Goal: Information Seeking & Learning: Learn about a topic

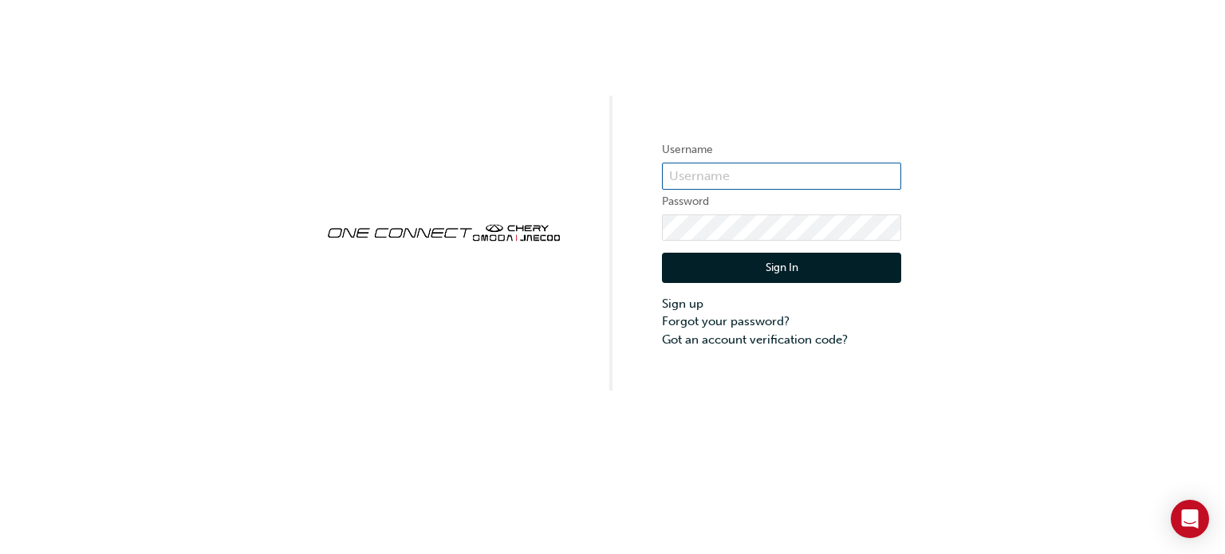
type input "CHAU0862"
click at [784, 270] on button "Sign In" at bounding box center [781, 268] width 239 height 30
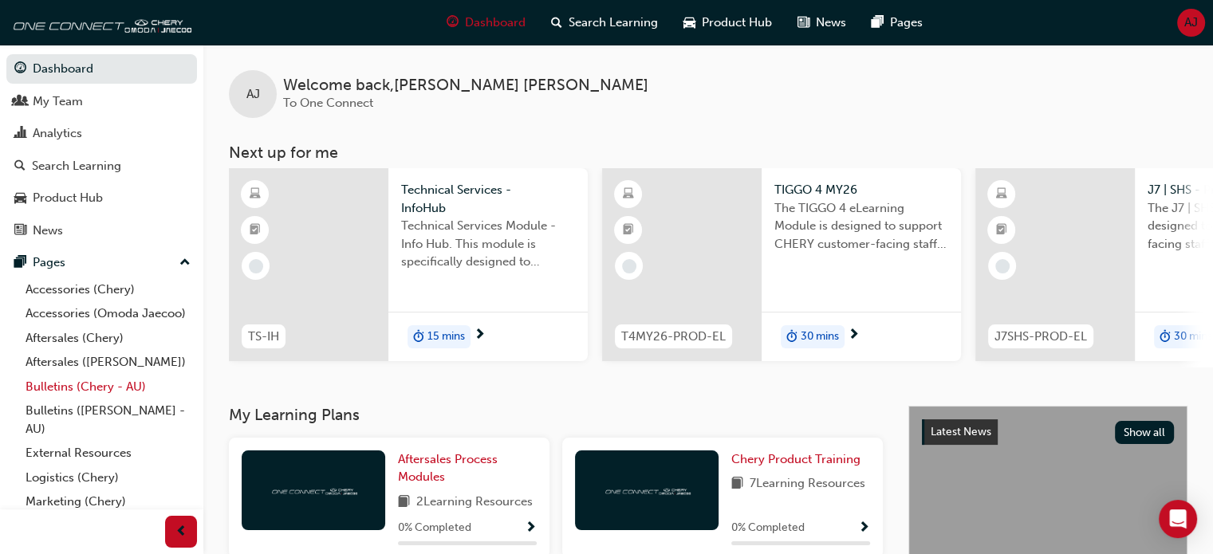
click at [65, 400] on link "Bulletins (Chery - AU)" at bounding box center [108, 387] width 178 height 25
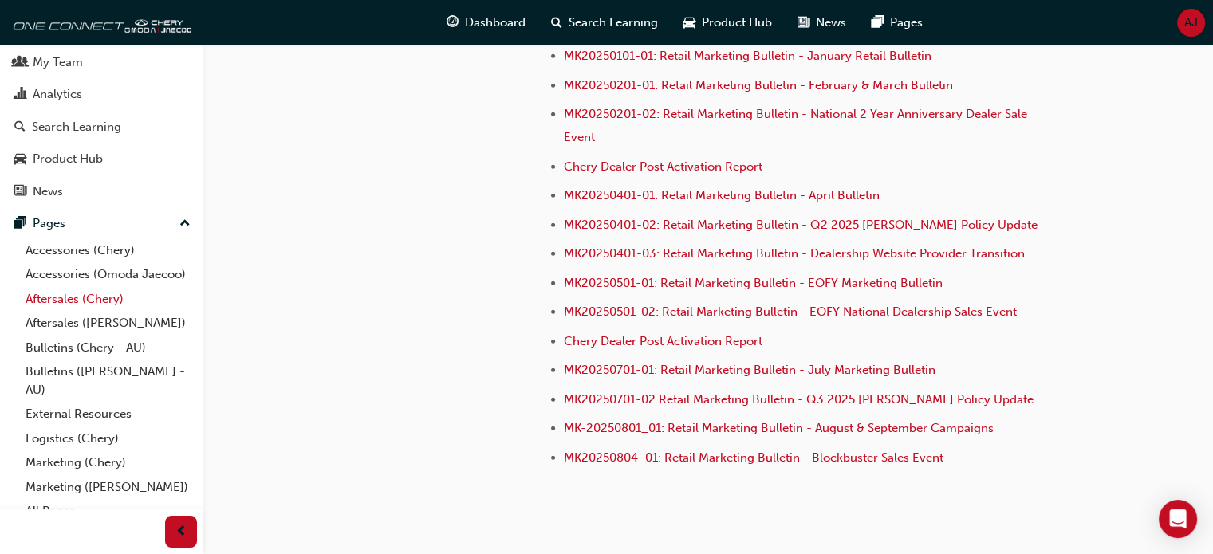
scroll to position [73, 0]
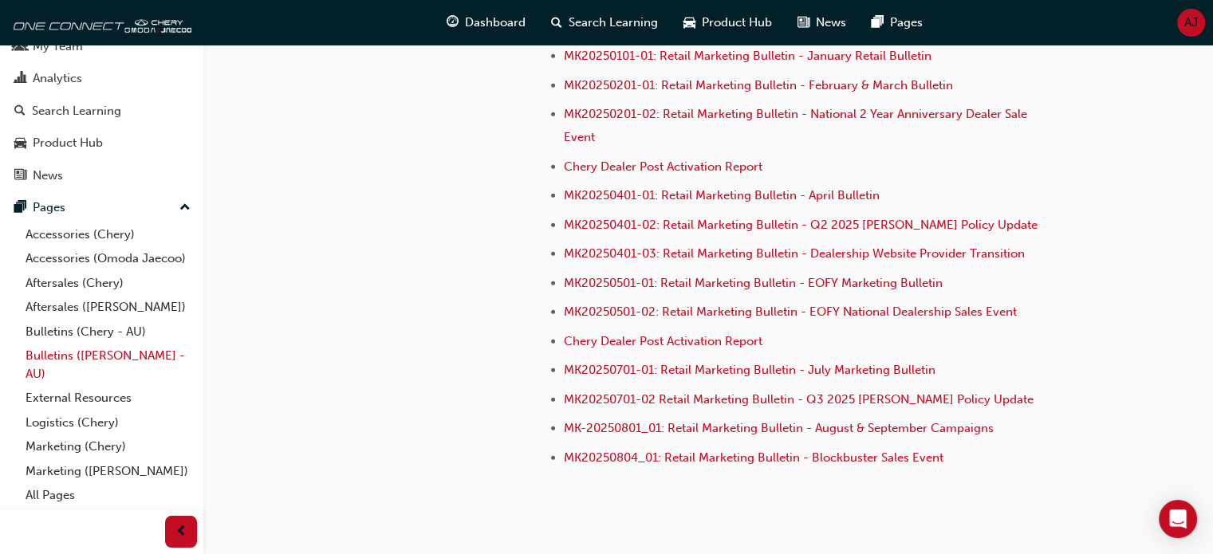
click at [59, 352] on link "Bulletins ([PERSON_NAME] - AU)" at bounding box center [108, 365] width 178 height 42
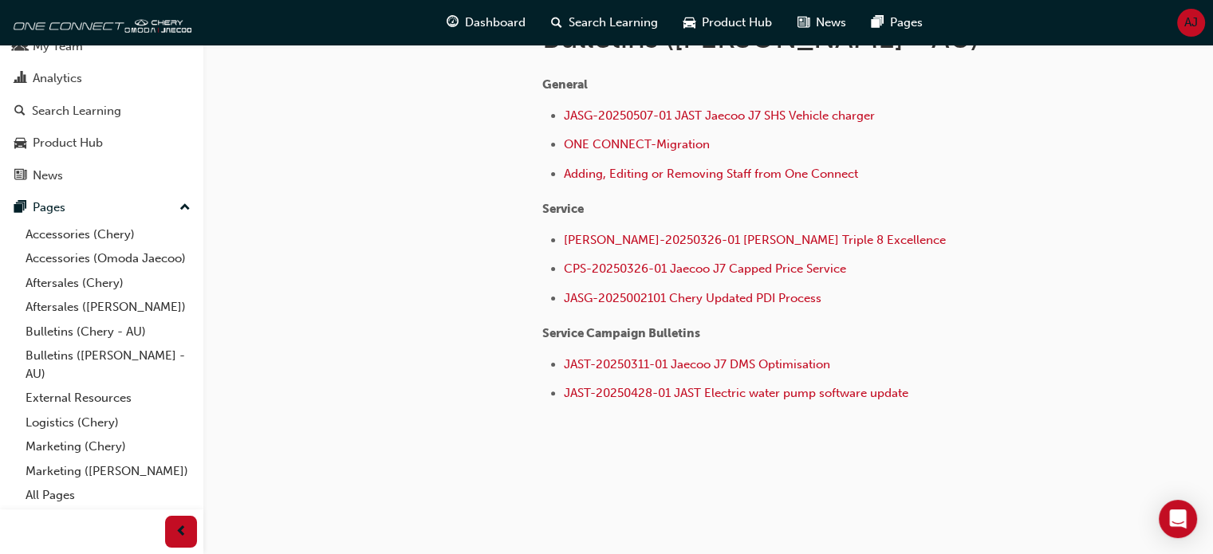
scroll to position [380, 0]
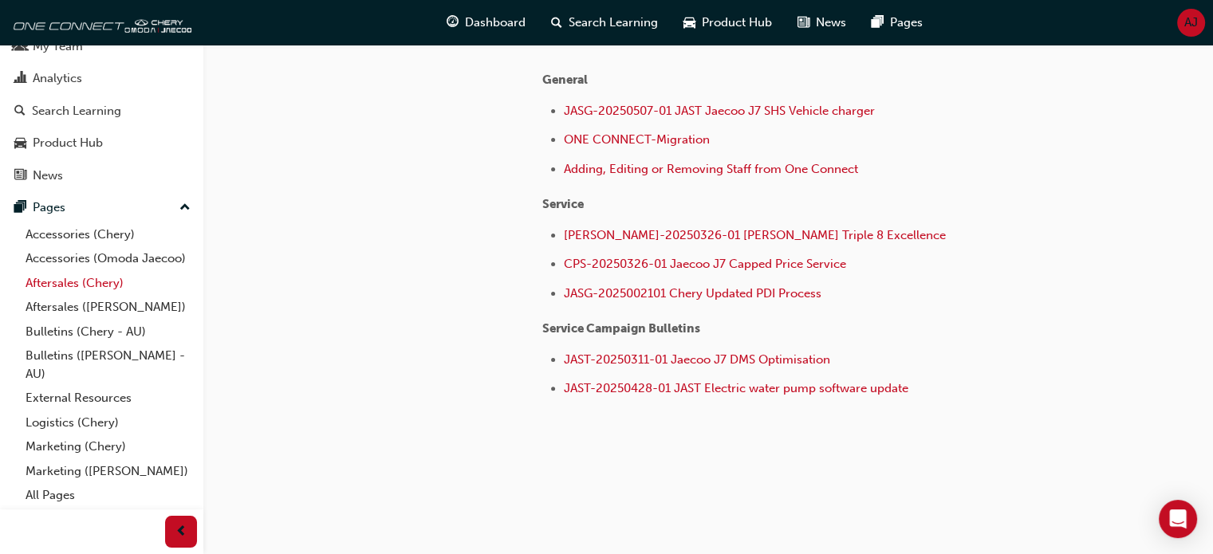
click at [96, 282] on link "Aftersales (Chery)" at bounding box center [108, 283] width 178 height 25
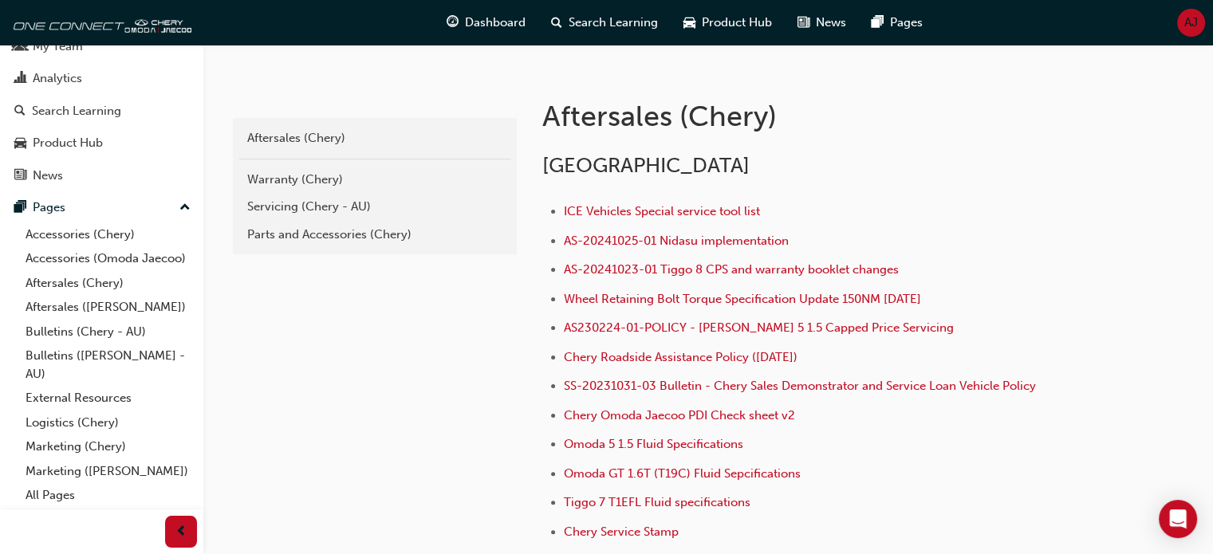
scroll to position [319, 0]
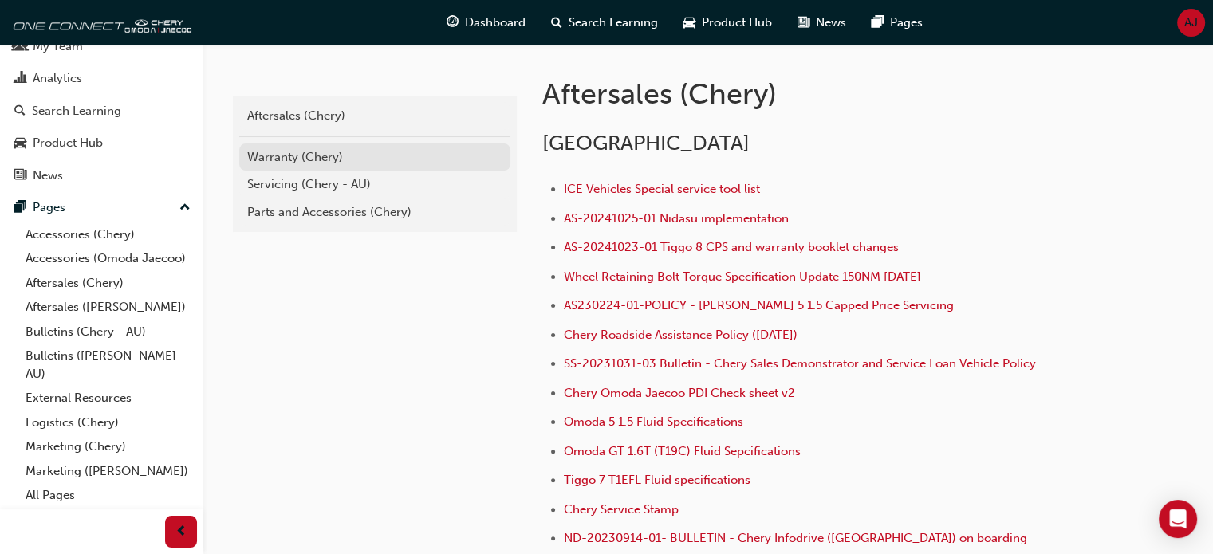
click at [286, 159] on div "Warranty (Chery)" at bounding box center [374, 157] width 255 height 18
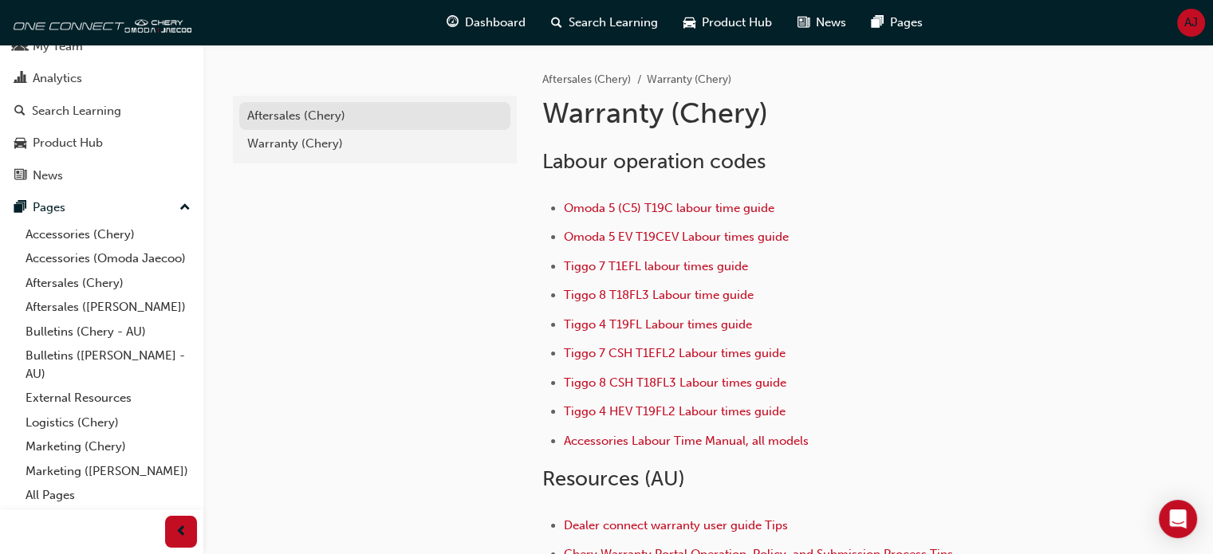
click at [276, 120] on div "Aftersales (Chery)" at bounding box center [374, 116] width 255 height 18
